Goal: Information Seeking & Learning: Learn about a topic

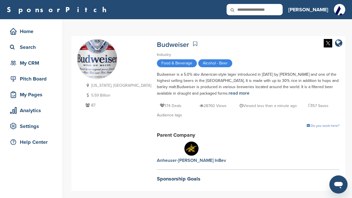
scroll to position [106, 0]
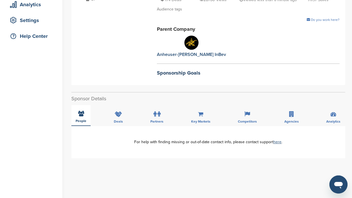
click at [82, 121] on span "People" at bounding box center [81, 120] width 11 height 3
click at [117, 117] on icon at bounding box center [118, 115] width 7 height 6
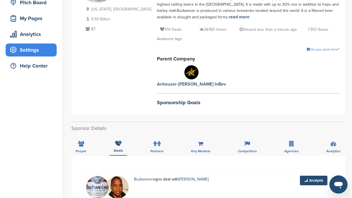
scroll to position [0, 0]
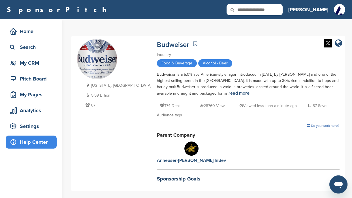
click at [33, 140] on div "Help Center" at bounding box center [32, 142] width 48 height 10
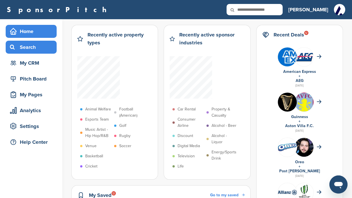
click at [27, 49] on div "Search" at bounding box center [32, 47] width 48 height 10
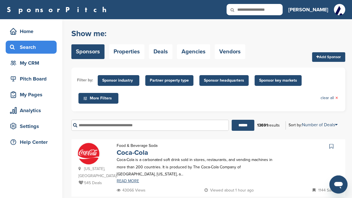
click at [102, 127] on input "text" at bounding box center [149, 125] width 157 height 11
type input "**********"
click at [246, 125] on input "******" at bounding box center [243, 125] width 23 height 11
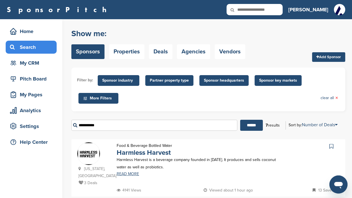
click at [126, 79] on span "Sponsor industry" at bounding box center [118, 81] width 33 height 6
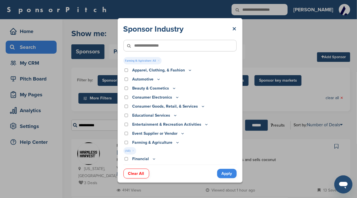
click at [226, 175] on link "Apply" at bounding box center [227, 173] width 20 height 9
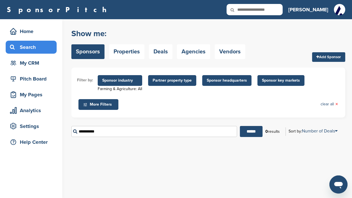
click at [133, 79] on span "Sponsor industry" at bounding box center [119, 81] width 35 height 6
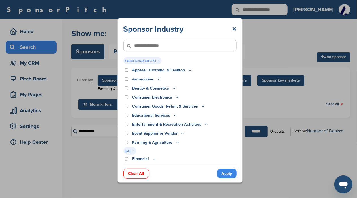
click at [160, 45] on input"] "text" at bounding box center [179, 46] width 113 height 12
click at [233, 29] on link "×" at bounding box center [234, 29] width 4 height 10
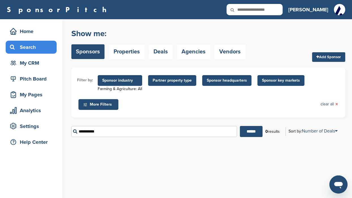
click at [147, 86] on li "Partner property type" at bounding box center [172, 80] width 51 height 11
click at [143, 88] on ul "Filter by: Sponsor industry Farming & Agriculture: All Sponsor Industry × Farmi…" at bounding box center [208, 92] width 262 height 39
click at [124, 50] on link "Properties" at bounding box center [126, 51] width 35 height 15
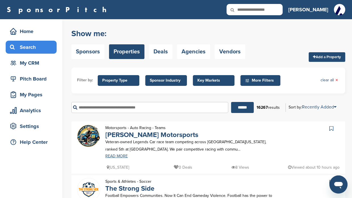
click at [101, 106] on input "text" at bounding box center [149, 107] width 157 height 11
type input "**********"
click at [243, 110] on input "******" at bounding box center [242, 107] width 23 height 11
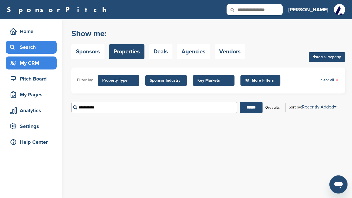
click at [39, 68] on div "My CRM" at bounding box center [32, 63] width 48 height 10
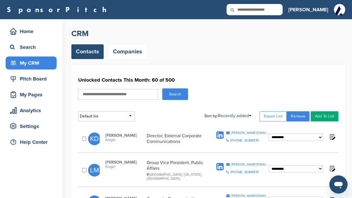
click at [100, 94] on input "text" at bounding box center [118, 94] width 80 height 11
type input "**********"
click at [169, 94] on button "Search" at bounding box center [175, 95] width 26 height 12
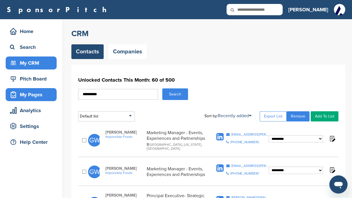
click at [27, 95] on div "My Pages" at bounding box center [32, 95] width 48 height 10
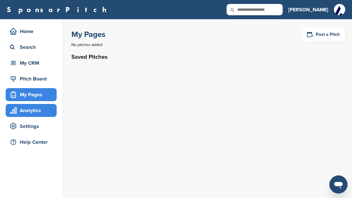
click at [27, 109] on div "Analytics" at bounding box center [32, 111] width 48 height 10
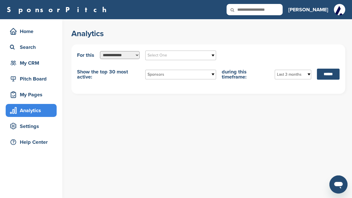
click at [135, 55] on select "**********" at bounding box center [120, 55] width 40 height 8
click at [213, 55] on b at bounding box center [213, 55] width 5 height 9
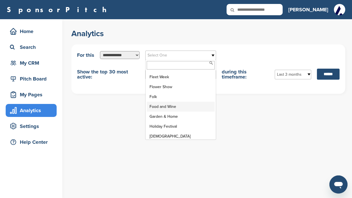
click at [161, 102] on li "Food and Wine" at bounding box center [181, 107] width 68 height 10
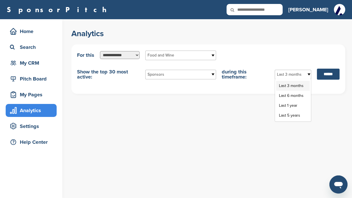
click at [306, 77] on b at bounding box center [308, 74] width 5 height 9
click at [289, 107] on li "Last 1 year" at bounding box center [293, 106] width 34 height 10
click at [323, 74] on input "******" at bounding box center [328, 74] width 23 height 11
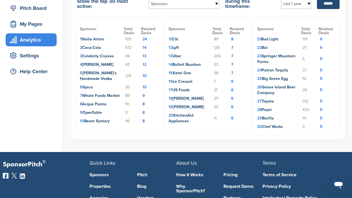
scroll to position [35, 0]
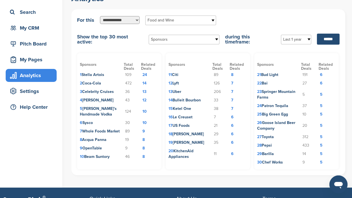
click at [98, 130] on td "7 Whole Foods Market" at bounding box center [102, 131] width 44 height 8
click at [114, 131] on td "7 Whole Foods Market" at bounding box center [102, 131] width 44 height 8
click at [142, 130] on td "9" at bounding box center [150, 131] width 18 height 8
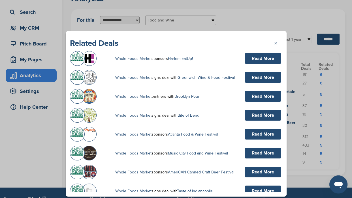
click at [249, 57] on link "Read More" at bounding box center [263, 58] width 36 height 11
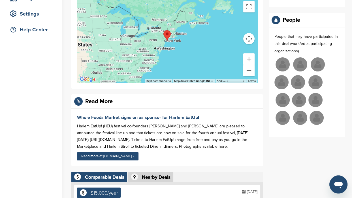
scroll to position [142, 0]
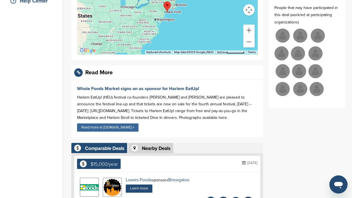
click at [101, 127] on link "Read more at [DOMAIN_NAME] »" at bounding box center [107, 128] width 61 height 8
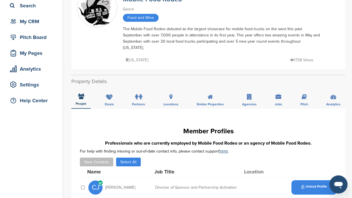
scroll to position [35, 0]
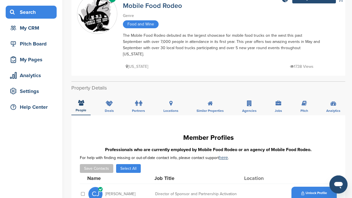
click at [23, 12] on div "Search" at bounding box center [32, 12] width 48 height 10
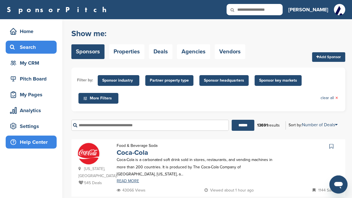
click at [37, 141] on div "Help Center" at bounding box center [32, 142] width 48 height 10
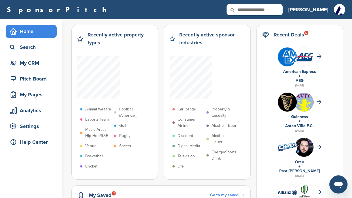
click at [246, 10] on icon at bounding box center [235, 10] width 19 height 12
click at [246, 9] on icon at bounding box center [235, 10] width 19 height 12
click at [246, 8] on icon at bounding box center [235, 10] width 19 height 12
click at [276, 9] on input "text" at bounding box center [254, 9] width 56 height 11
type input "**********"
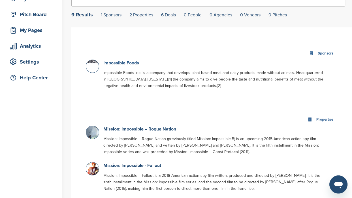
scroll to position [71, 0]
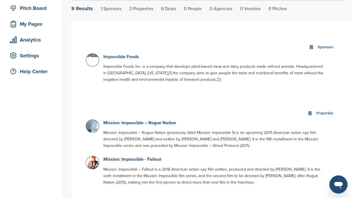
click at [114, 57] on link "Impossible Foods" at bounding box center [121, 57] width 36 height 6
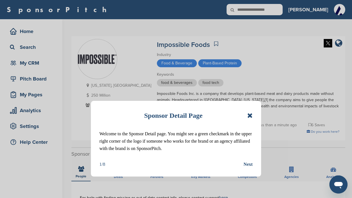
click at [248, 168] on div "Next" at bounding box center [247, 164] width 9 height 7
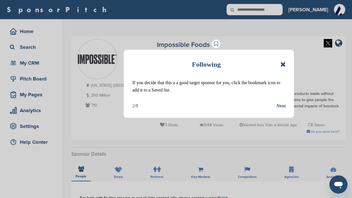
click at [182, 43] on div "Following If you decide that this a a good target sponsor for you, click the bo…" at bounding box center [176, 99] width 352 height 198
click at [282, 65] on icon at bounding box center [282, 64] width 5 height 7
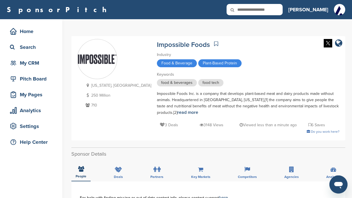
click at [327, 45] on img at bounding box center [327, 43] width 8 height 8
click at [213, 44] on div at bounding box center [217, 44] width 8 height 9
click at [308, 123] on icon at bounding box center [309, 125] width 3 height 4
click at [91, 60] on img at bounding box center [97, 59] width 40 height 10
click at [247, 166] on div "Competitors" at bounding box center [246, 171] width 27 height 21
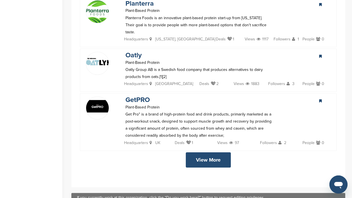
scroll to position [460, 0]
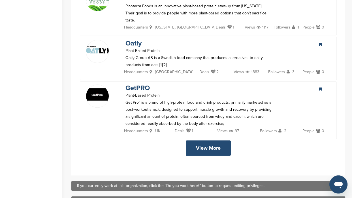
click at [205, 141] on link "View More" at bounding box center [208, 148] width 45 height 15
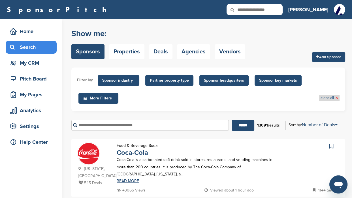
click at [327, 98] on link "clear all ×" at bounding box center [329, 98] width 18 height 6
click at [103, 126] on input "text" at bounding box center [149, 125] width 157 height 11
click at [91, 98] on span "More Filters" at bounding box center [99, 98] width 33 height 6
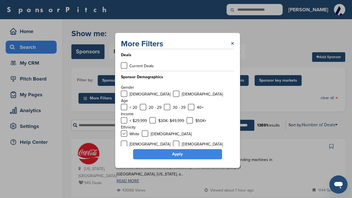
click at [124, 134] on label at bounding box center [124, 134] width 6 height 6
click at [123, 120] on label at bounding box center [124, 120] width 6 height 6
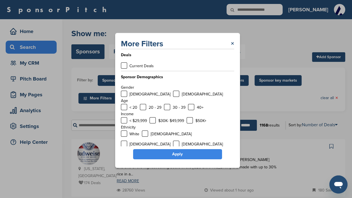
drag, startPoint x: 166, startPoint y: 107, endPoint x: 162, endPoint y: 107, distance: 4.2
click at [166, 107] on label at bounding box center [167, 107] width 6 height 6
click at [143, 107] on label at bounding box center [143, 107] width 6 height 6
click at [173, 93] on label at bounding box center [176, 94] width 6 height 6
click at [175, 154] on link "Apply" at bounding box center [177, 154] width 89 height 10
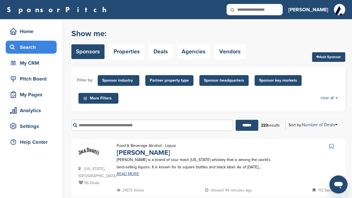
click at [272, 80] on span "Sponsor key markets" at bounding box center [278, 81] width 38 height 6
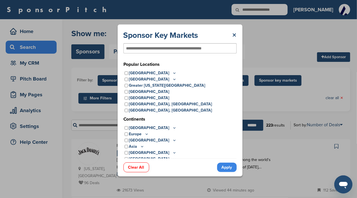
click at [135, 127] on p "North America" at bounding box center [153, 128] width 48 height 6
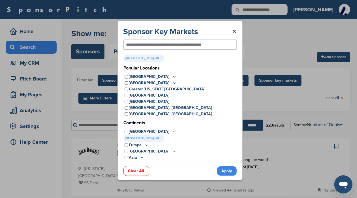
click at [226, 170] on link "Apply" at bounding box center [227, 171] width 20 height 9
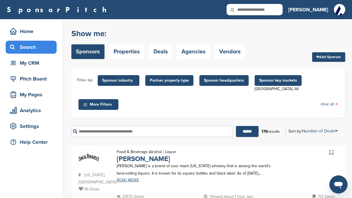
click at [207, 80] on span "Sponsor headquarters" at bounding box center [224, 81] width 40 height 6
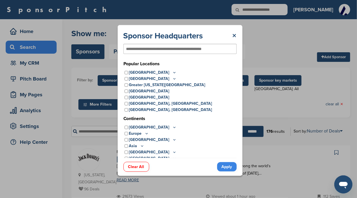
click at [235, 36] on link "×" at bounding box center [234, 36] width 4 height 10
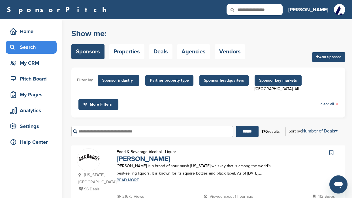
click at [163, 81] on span "Partner property type" at bounding box center [169, 81] width 39 height 6
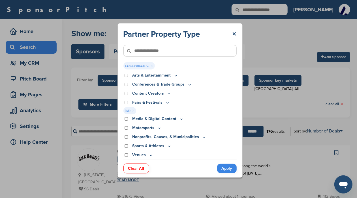
click at [222, 169] on link "Apply" at bounding box center [227, 168] width 20 height 9
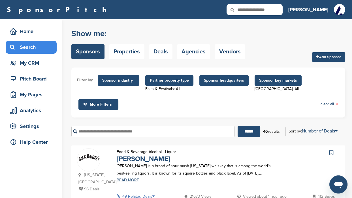
click at [108, 78] on span "Sponsor industry" at bounding box center [118, 81] width 33 height 6
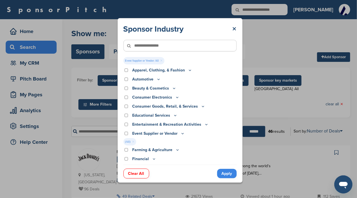
click at [228, 174] on link "Apply" at bounding box center [227, 173] width 20 height 9
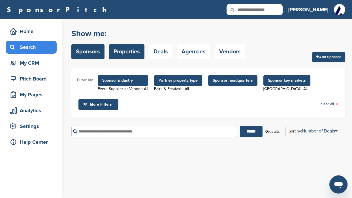
click at [129, 52] on link "Properties" at bounding box center [126, 51] width 35 height 15
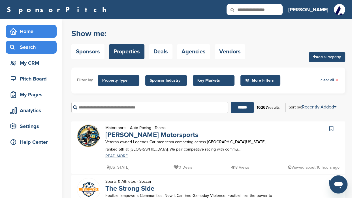
click at [28, 33] on div "Home" at bounding box center [32, 31] width 48 height 10
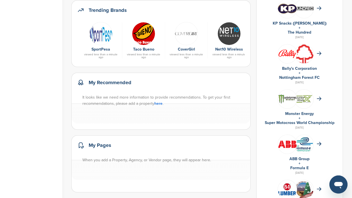
scroll to position [283, 0]
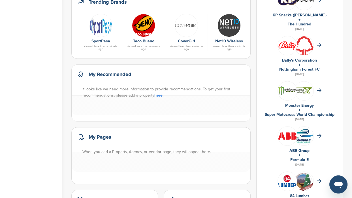
click at [159, 95] on link "here" at bounding box center [158, 95] width 8 height 5
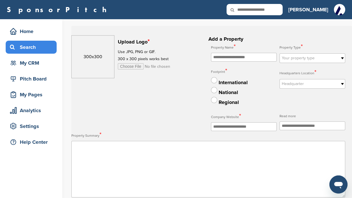
click at [21, 47] on div "Search" at bounding box center [32, 47] width 48 height 10
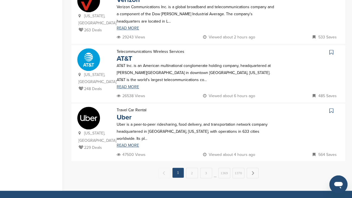
scroll to position [566, 0]
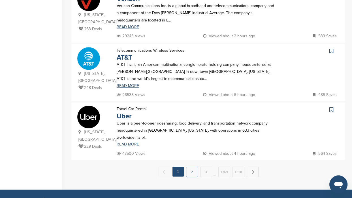
click at [190, 167] on link "2" at bounding box center [192, 172] width 12 height 10
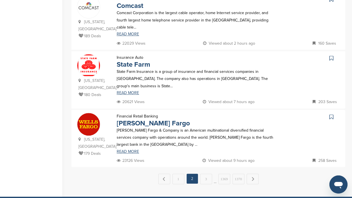
scroll to position [0, 0]
